Goal: Transaction & Acquisition: Purchase product/service

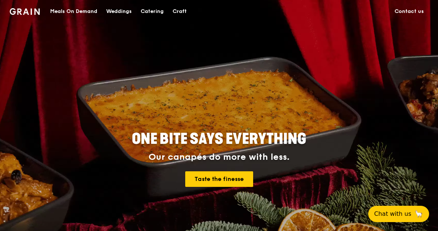
click at [152, 16] on div "Catering" at bounding box center [152, 11] width 23 height 22
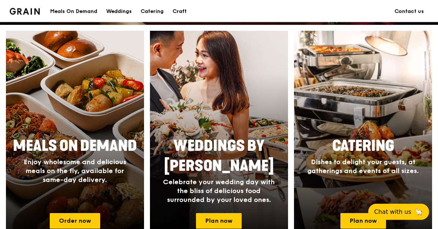
scroll to position [272, 0]
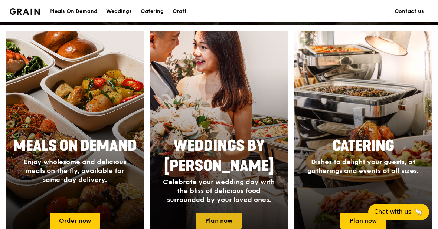
click at [212, 221] on link "Plan now" at bounding box center [219, 221] width 46 height 16
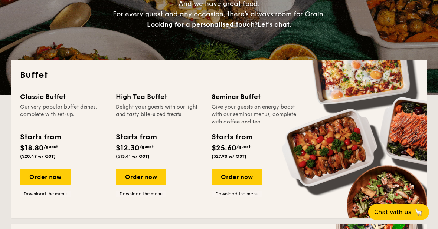
scroll to position [112, 0]
click at [247, 195] on link "Download the menu" at bounding box center [236, 194] width 50 height 6
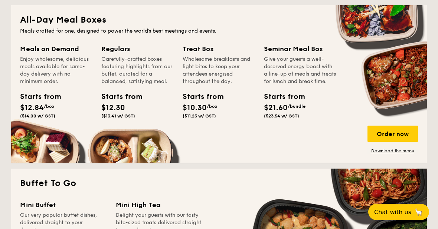
scroll to position [459, 0]
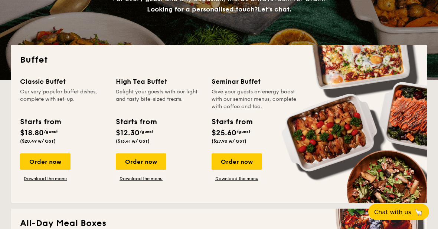
scroll to position [128, 0]
click at [52, 191] on div "Classic Buffet Our very popular buffet dishes, complete with set-up. Starts fro…" at bounding box center [219, 135] width 398 height 118
click at [57, 180] on link "Download the menu" at bounding box center [45, 179] width 50 height 6
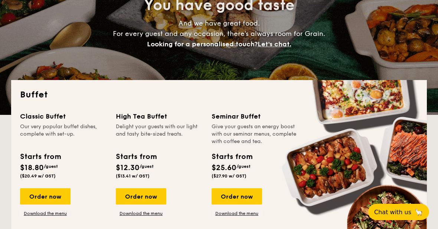
scroll to position [91, 0]
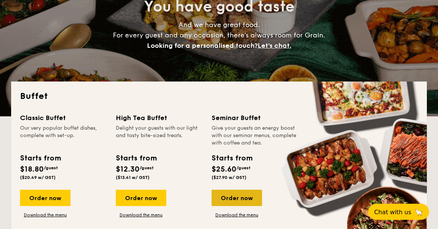
click at [247, 199] on div "Order now" at bounding box center [236, 198] width 50 height 16
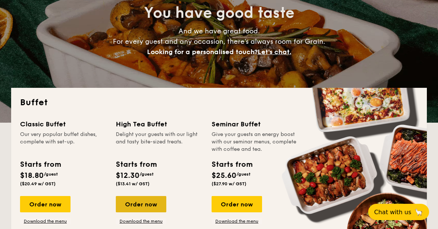
click at [149, 200] on div "Order now" at bounding box center [141, 204] width 50 height 16
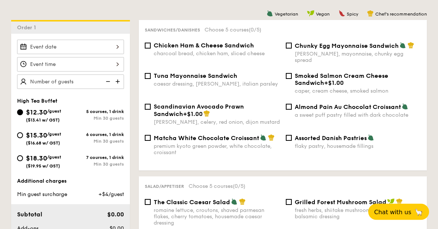
scroll to position [189, 0]
click at [291, 73] on input "Smoked Salmon Cream Cheese Sandwich +$1.00 caper, cream cheese, smoked salmon" at bounding box center [289, 76] width 6 height 6
checkbox input "true"
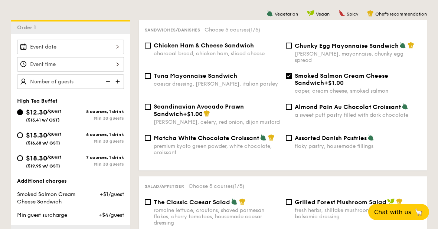
click at [293, 103] on div "Almond Pain Au Chocolat Croissant a sweet puff pastry filled with dark chocolate" at bounding box center [353, 110] width 141 height 15
click at [299, 104] on span "Almond Pain Au Chocolat Croissant" at bounding box center [347, 106] width 106 height 7
click at [291, 104] on input "Almond Pain Au Chocolat Croissant a sweet puff pastry filled with dark chocolate" at bounding box center [289, 107] width 6 height 6
checkbox input "true"
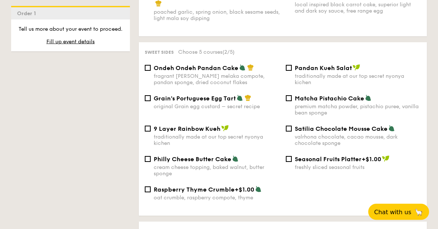
scroll to position [780, 0]
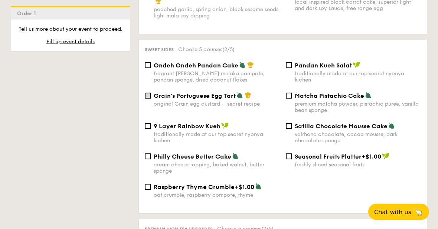
click at [150, 99] on input "Grain's Portuguese Egg Tart original Grain egg custard – secret recipe" at bounding box center [148, 96] width 6 height 6
checkbox input "true"
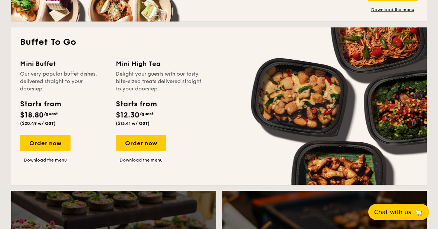
scroll to position [472, 0]
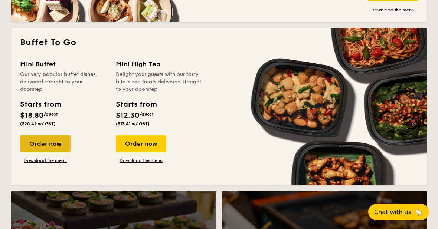
click at [34, 139] on div "Order now" at bounding box center [45, 143] width 50 height 16
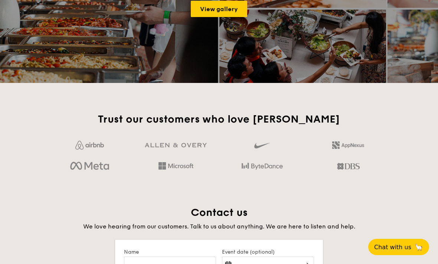
scroll to position [1070, 0]
